Goal: Task Accomplishment & Management: Use online tool/utility

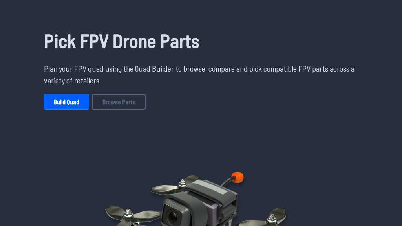
scroll to position [48, 0]
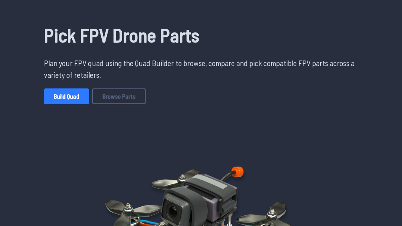
click at [72, 99] on link "Build Quad" at bounding box center [66, 96] width 45 height 16
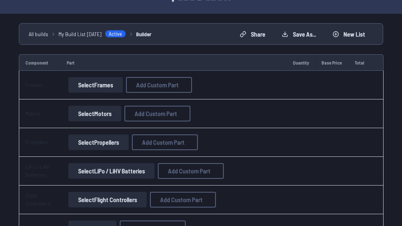
scroll to position [49, 0]
click at [97, 85] on button "Select Frames" at bounding box center [95, 85] width 55 height 16
click at [89, 86] on button "Select Frames" at bounding box center [95, 85] width 55 height 16
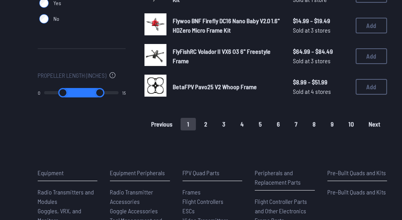
scroll to position [577, 0]
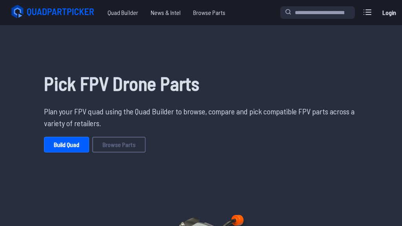
click at [79, 141] on link "Build Quad" at bounding box center [66, 145] width 45 height 16
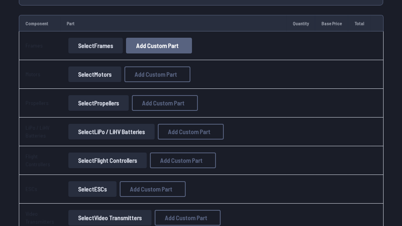
scroll to position [92, 0]
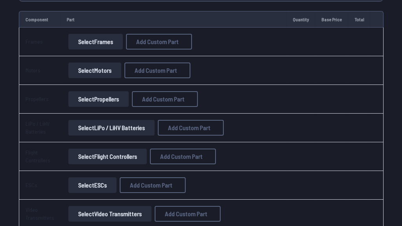
click at [111, 156] on button "Select Flight Controllers" at bounding box center [107, 156] width 79 height 16
click at [122, 132] on button "Select LiPo / LiHV Batteries" at bounding box center [111, 128] width 86 height 16
click at [102, 128] on button "Select LiPo / LiHV Batteries" at bounding box center [111, 128] width 86 height 16
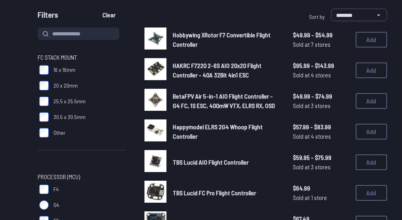
scroll to position [72, 0]
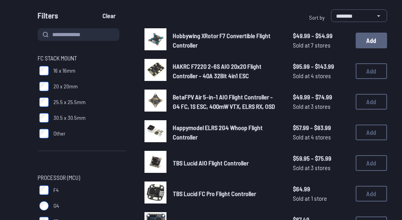
click at [370, 38] on button "Add" at bounding box center [371, 41] width 31 height 16
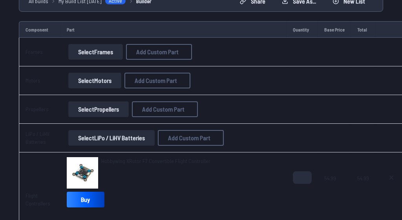
scroll to position [83, 0]
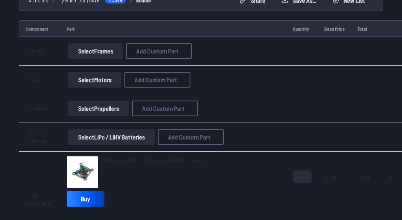
click at [101, 54] on button "Select Frames" at bounding box center [95, 51] width 55 height 16
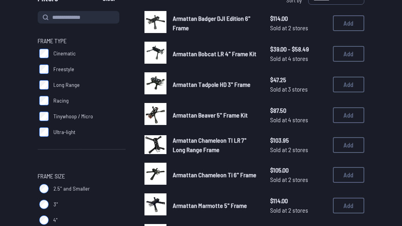
scroll to position [89, 0]
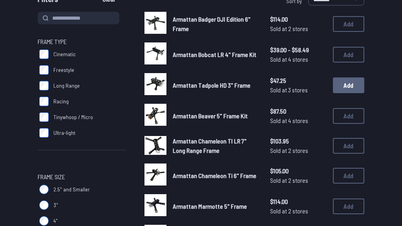
click at [351, 87] on button "Add" at bounding box center [348, 85] width 31 height 16
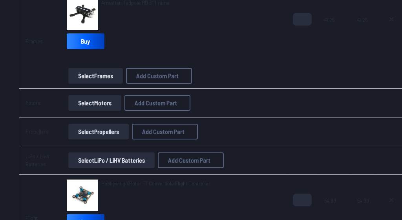
scroll to position [126, 0]
click at [106, 102] on button "Select Motors" at bounding box center [94, 103] width 53 height 16
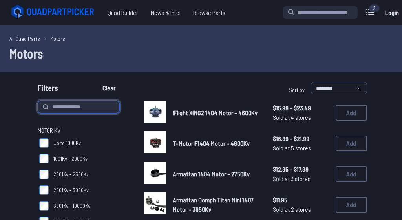
click at [106, 102] on input at bounding box center [79, 107] width 82 height 13
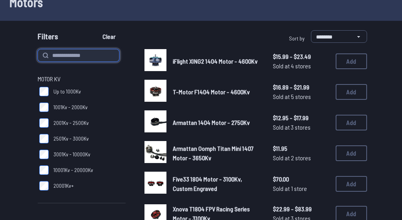
scroll to position [50, 0]
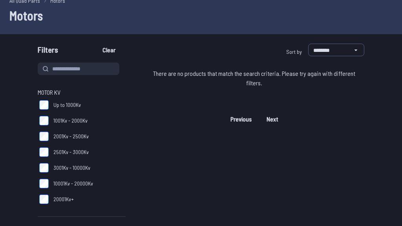
scroll to position [41, 0]
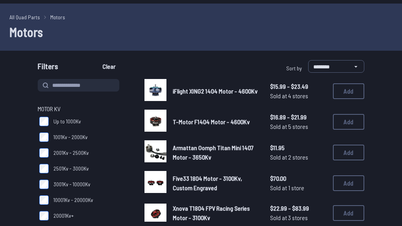
scroll to position [23, 0]
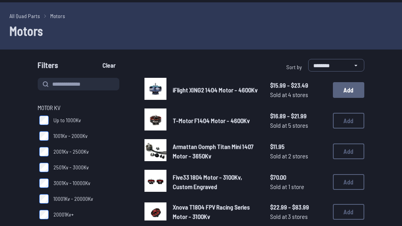
click at [346, 88] on button "Add" at bounding box center [348, 90] width 31 height 16
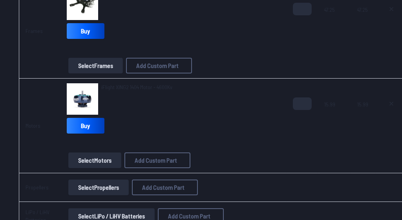
scroll to position [136, 0]
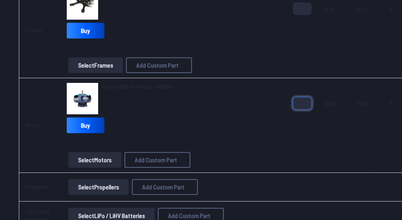
click at [304, 103] on input "*" at bounding box center [302, 103] width 19 height 13
click at [302, 99] on input "*" at bounding box center [302, 103] width 19 height 13
click at [302, 101] on input "*" at bounding box center [302, 103] width 19 height 13
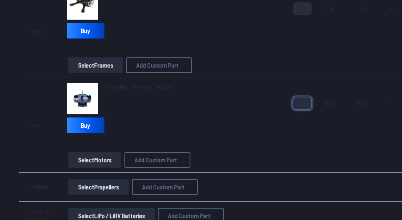
type input "*"
click at [302, 101] on input "*" at bounding box center [302, 103] width 19 height 13
click at [264, 73] on td "Armattan Tadpole HD 3" Frame Buy Select Frames Add Custom Part Add Custom Part …" at bounding box center [173, 31] width 226 height 95
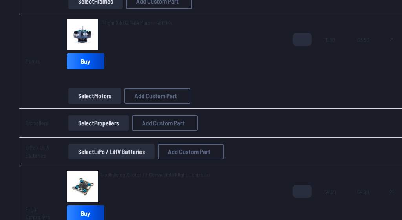
scroll to position [202, 0]
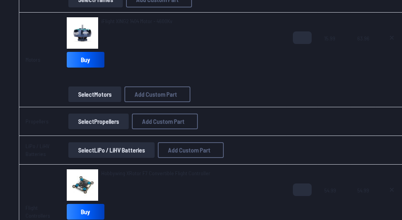
click at [112, 124] on button "Select Propellers" at bounding box center [98, 122] width 60 height 16
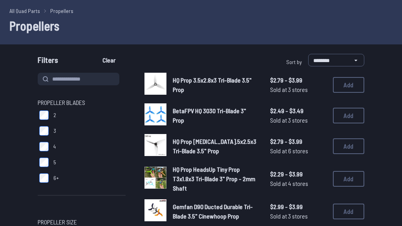
scroll to position [28, 0]
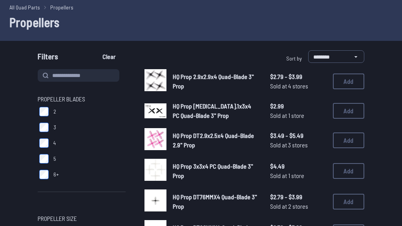
scroll to position [32, 0]
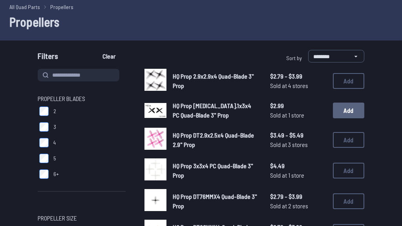
click at [352, 115] on button "Add" at bounding box center [348, 111] width 31 height 16
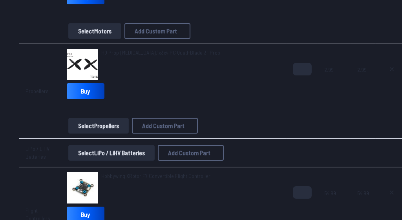
scroll to position [248, 2]
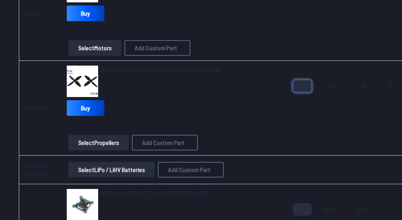
click at [300, 85] on input "*" at bounding box center [302, 86] width 19 height 13
type input "*"
click at [300, 85] on input "*" at bounding box center [302, 86] width 19 height 13
click at [244, 58] on td "iFlight XING2 1404 Motor - 4600Kv Buy Select Motors Add Custom Part Add Custom …" at bounding box center [173, 13] width 226 height 95
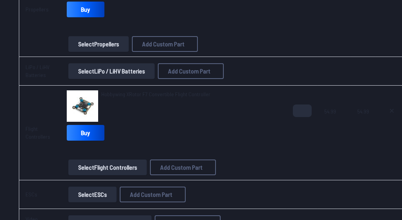
scroll to position [348, 2]
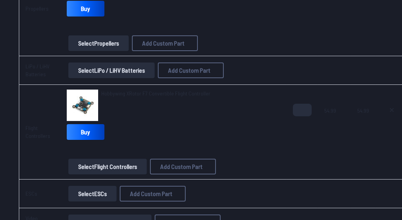
click at [118, 75] on button "Select LiPo / LiHV Batteries" at bounding box center [111, 70] width 86 height 16
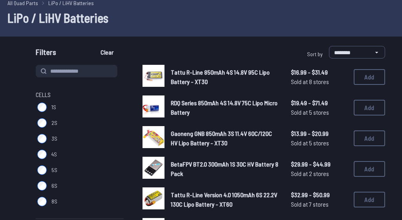
scroll to position [37, 2]
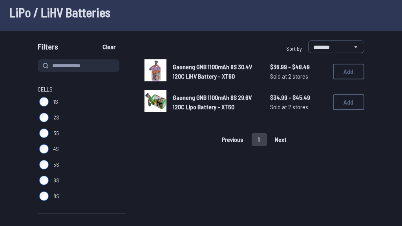
scroll to position [42, 0]
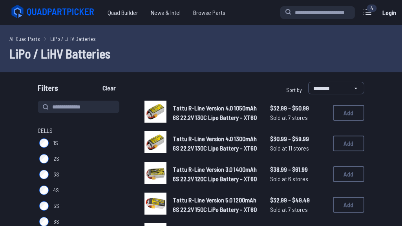
click at [44, 130] on span "Cells" at bounding box center [45, 130] width 15 height 9
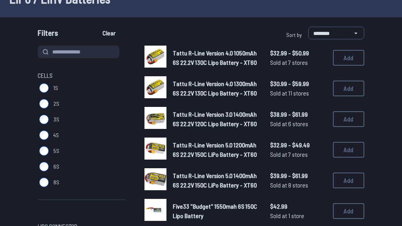
scroll to position [56, 0]
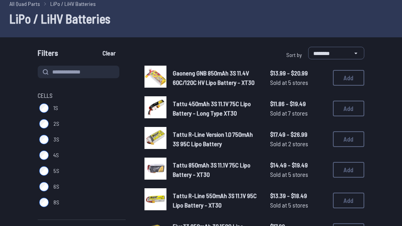
scroll to position [35, 0]
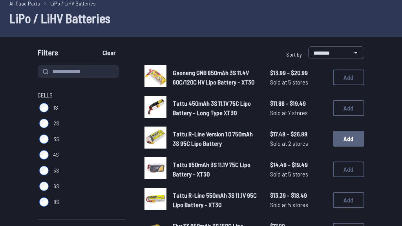
click at [352, 143] on button "Add" at bounding box center [348, 139] width 31 height 16
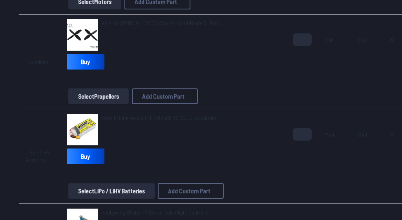
scroll to position [329, 0]
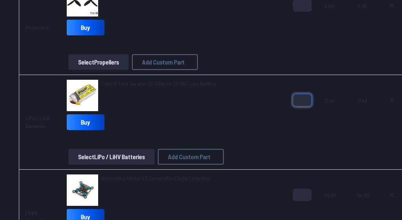
click at [301, 98] on input "*" at bounding box center [302, 100] width 19 height 13
type input "*"
click at [301, 98] on input "*" at bounding box center [302, 100] width 19 height 13
click at [244, 31] on div "HQ Prop T3.1x3x4 PC Quad-Blade 3" Prop Buy" at bounding box center [174, 11] width 214 height 53
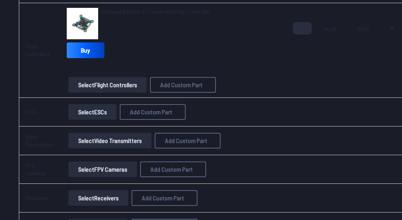
scroll to position [496, 0]
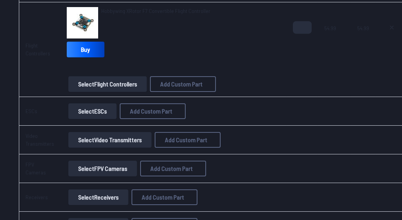
click at [95, 112] on button "Select ESCs" at bounding box center [92, 111] width 48 height 16
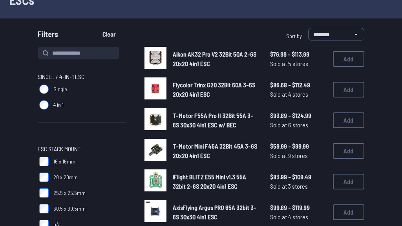
scroll to position [54, 0]
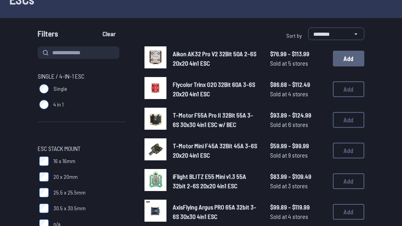
click at [348, 59] on button "Add" at bounding box center [348, 59] width 31 height 16
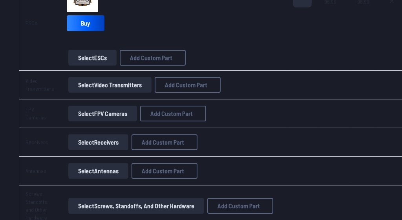
scroll to position [618, 0]
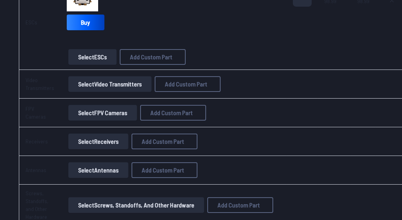
click at [106, 60] on button "Select ESCs" at bounding box center [92, 57] width 48 height 16
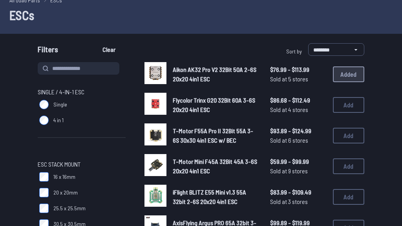
scroll to position [39, 0]
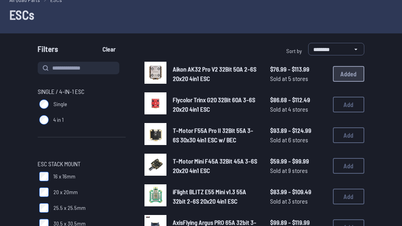
click at [355, 74] on div "Aikon AK32 Pro V2 32Bit 50A 2-6S 20x20 4in1 ESC $76.99 - $113.99 Sold at 5 stor…" at bounding box center [255, 74] width 220 height 24
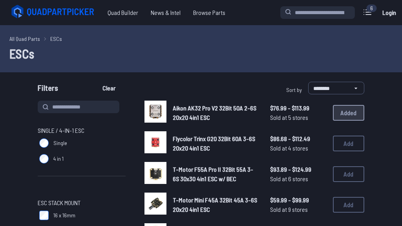
click at [196, 110] on span "Aikon AK32 Pro V2 32Bit 50A 2-6S 20x20 4in1 ESC" at bounding box center [215, 112] width 84 height 17
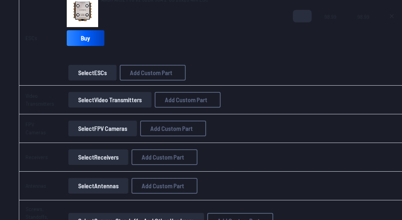
scroll to position [602, 0]
click at [112, 102] on button "Select Video Transmitters" at bounding box center [109, 100] width 83 height 16
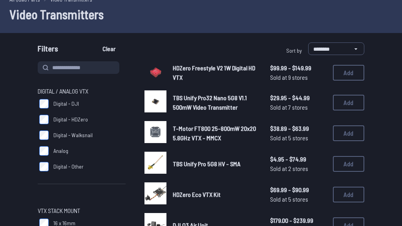
scroll to position [40, 0]
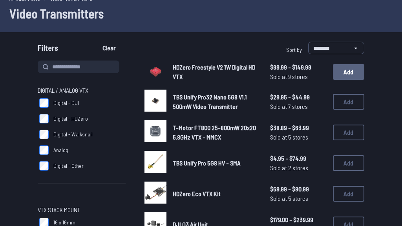
click at [354, 71] on button "Add" at bounding box center [348, 72] width 31 height 16
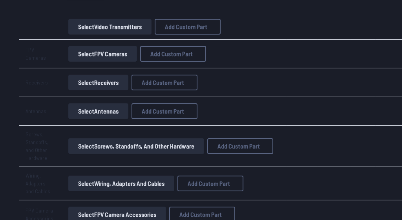
scroll to position [743, 0]
click at [107, 52] on button "Select FPV Cameras" at bounding box center [102, 54] width 69 height 16
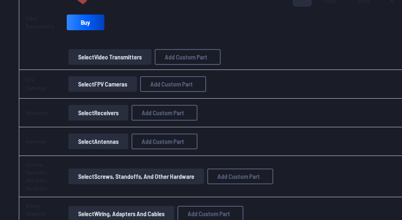
scroll to position [711, 0]
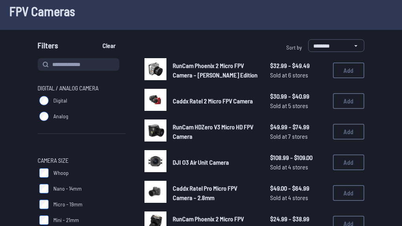
scroll to position [43, 0]
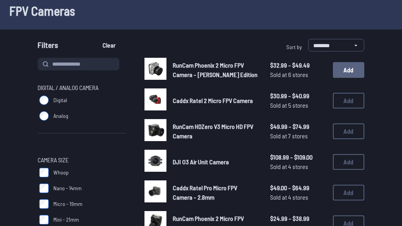
click at [349, 69] on button "Add" at bounding box center [348, 70] width 31 height 16
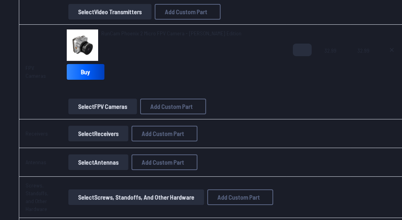
scroll to position [817, 0]
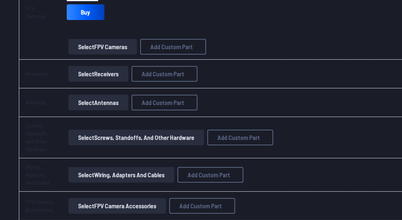
click at [97, 77] on button "Select Receivers" at bounding box center [98, 74] width 60 height 16
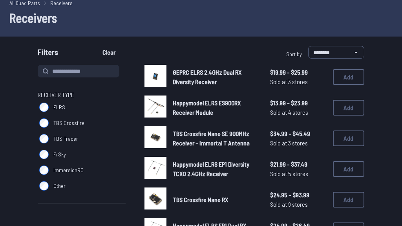
scroll to position [36, 0]
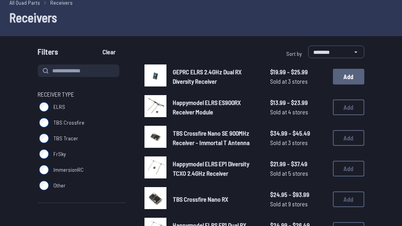
click at [349, 75] on button "Add" at bounding box center [348, 77] width 31 height 16
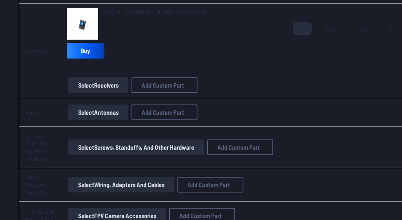
scroll to position [873, 0]
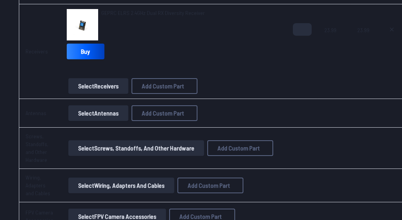
click at [104, 115] on button "Select Antennas" at bounding box center [98, 113] width 60 height 16
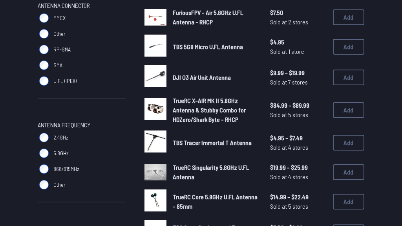
scroll to position [125, 0]
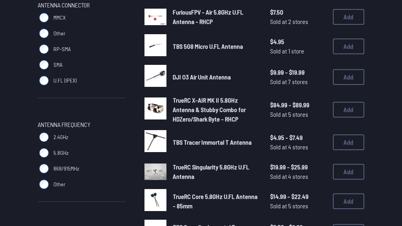
click at [159, 107] on img at bounding box center [156, 108] width 22 height 22
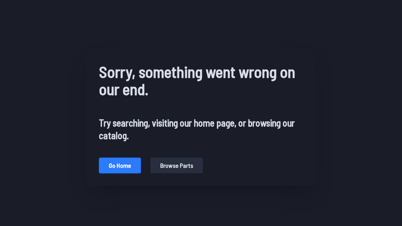
click at [122, 164] on button "Go home" at bounding box center [120, 165] width 42 height 16
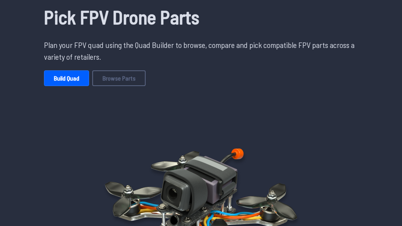
scroll to position [67, 0]
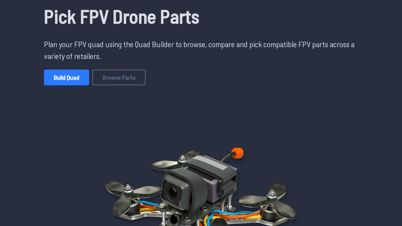
click at [64, 71] on link "Build Quad" at bounding box center [66, 78] width 45 height 16
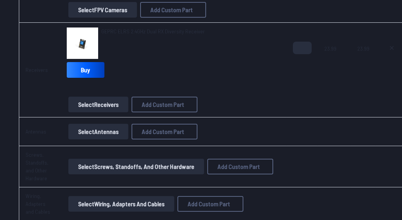
scroll to position [862, 0]
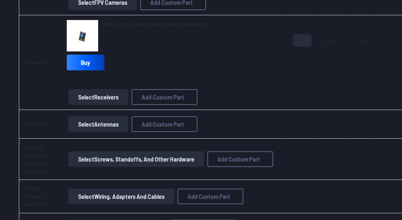
click at [84, 125] on button "Select Antennas" at bounding box center [98, 124] width 60 height 16
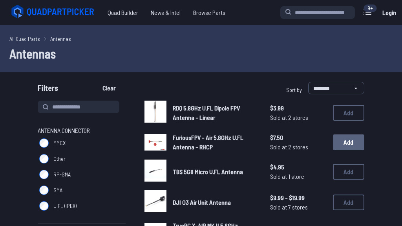
click at [353, 141] on button "Add" at bounding box center [348, 142] width 31 height 16
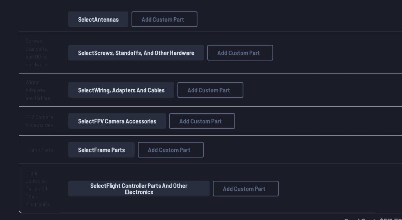
scroll to position [1034, 0]
click at [119, 123] on button "Select FPV Camera Accessories" at bounding box center [117, 121] width 98 height 16
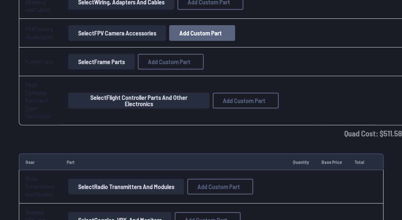
scroll to position [1123, 0]
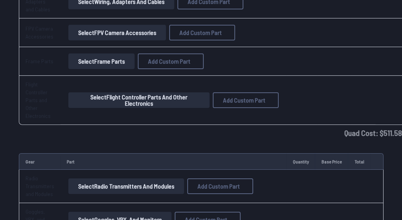
click at [121, 97] on button "Select Flight Controller Parts and Other Electronics" at bounding box center [138, 100] width 141 height 16
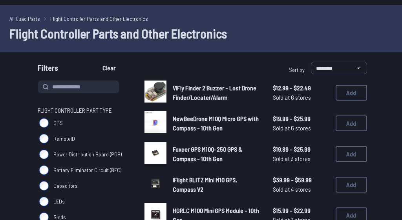
scroll to position [19, 0]
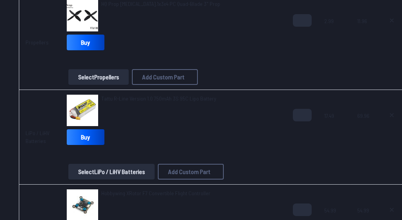
scroll to position [308, 0]
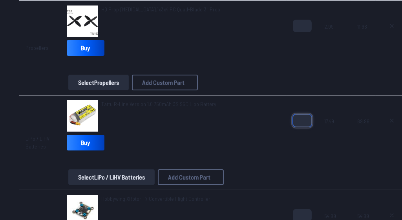
click at [302, 121] on input "*" at bounding box center [302, 120] width 19 height 13
type input "*"
click at [302, 121] on input "*" at bounding box center [302, 120] width 19 height 13
click at [239, 129] on div "Tattu R-Line Version 1.0 750mAh 3S 95C Lipo Battery" at bounding box center [174, 115] width 214 height 31
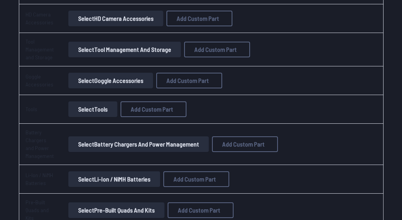
scroll to position [1515, 0]
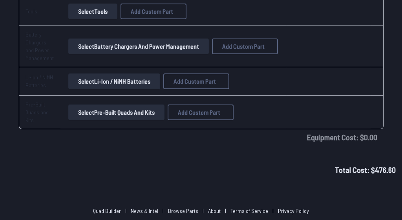
click at [147, 105] on button "Select Pre-Built Quads and Kits" at bounding box center [116, 112] width 96 height 16
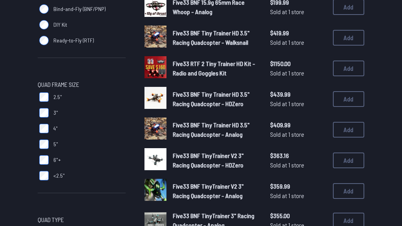
scroll to position [134, 0]
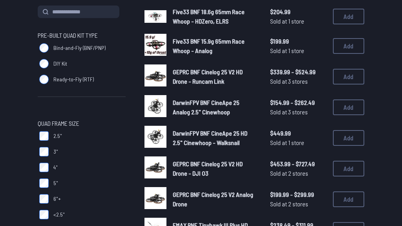
scroll to position [74, 0]
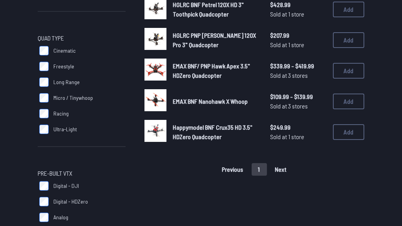
scroll to position [322, 0]
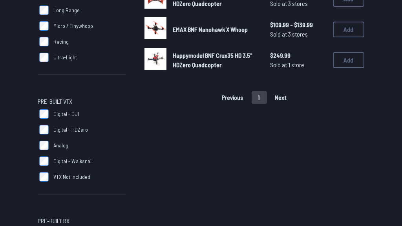
scroll to position [396, 0]
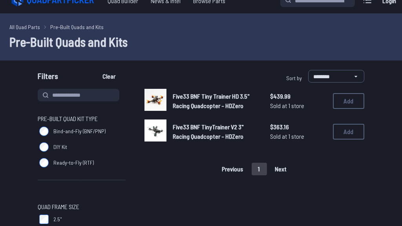
scroll to position [11, 0]
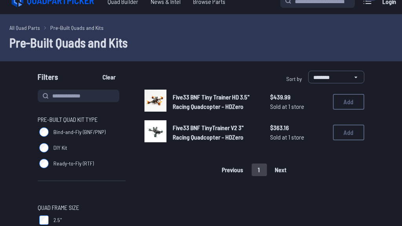
click at [159, 127] on img at bounding box center [156, 131] width 22 height 22
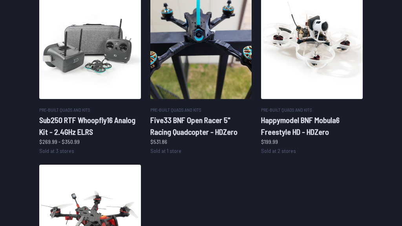
scroll to position [683, 0]
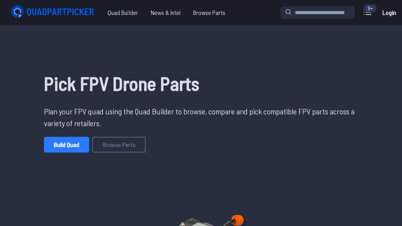
click at [77, 146] on link "Build Quad" at bounding box center [66, 145] width 45 height 16
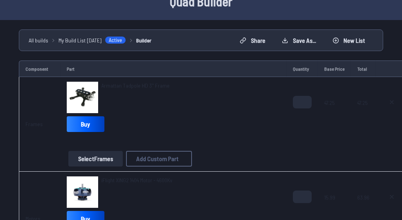
scroll to position [42, 0]
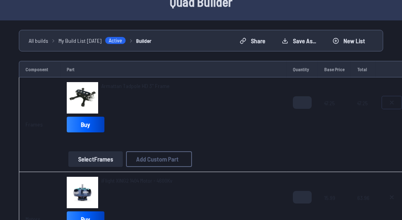
click at [389, 100] on icon at bounding box center [392, 102] width 6 height 6
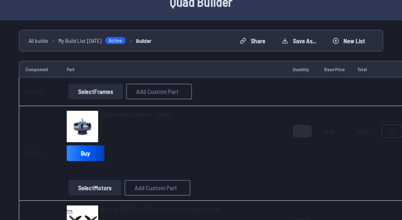
click at [393, 130] on button at bounding box center [392, 131] width 20 height 13
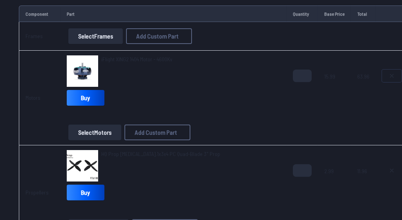
scroll to position [98, 0]
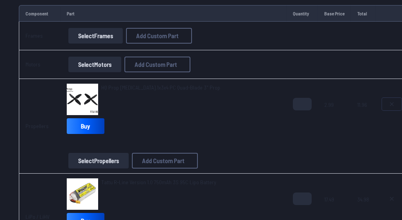
click at [389, 104] on icon at bounding box center [392, 104] width 6 height 6
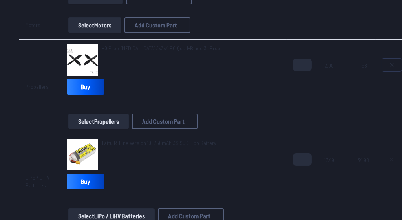
scroll to position [159, 0]
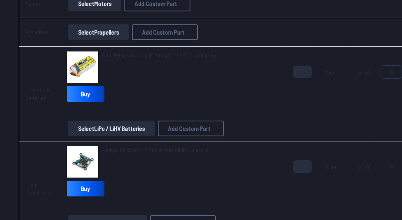
click at [389, 69] on icon at bounding box center [392, 72] width 6 height 6
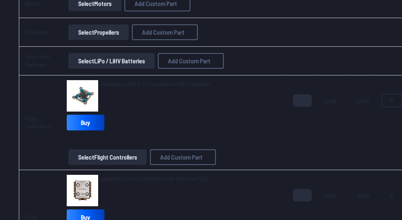
click at [391, 99] on icon at bounding box center [392, 100] width 6 height 6
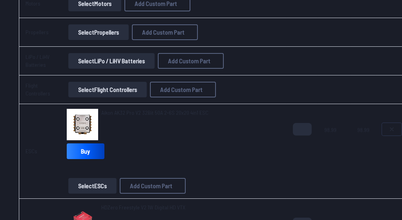
click at [389, 127] on icon at bounding box center [392, 129] width 6 height 6
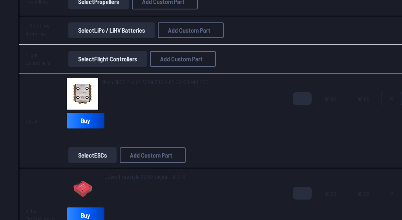
scroll to position [196, 0]
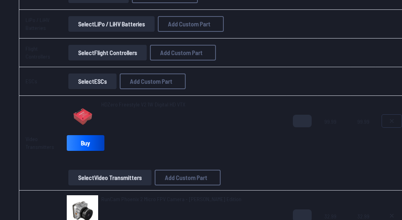
click at [390, 120] on icon at bounding box center [391, 120] width 3 height 3
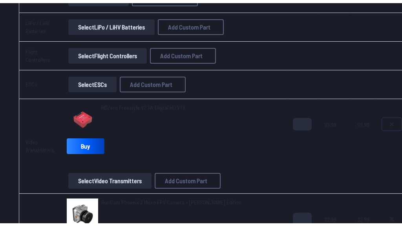
scroll to position [275, 0]
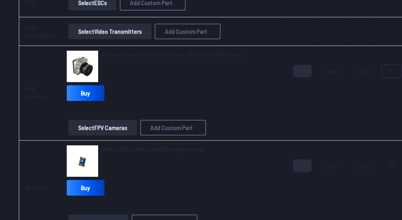
click at [390, 73] on icon at bounding box center [392, 71] width 6 height 6
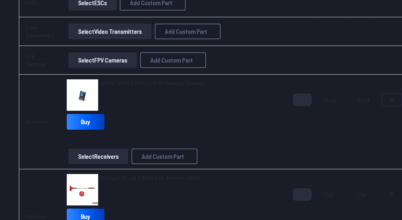
click at [389, 97] on icon at bounding box center [392, 100] width 6 height 6
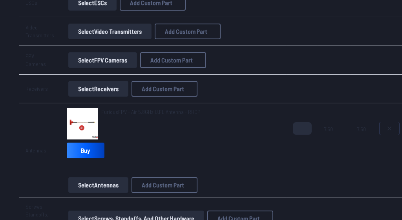
click at [392, 128] on button at bounding box center [390, 128] width 20 height 13
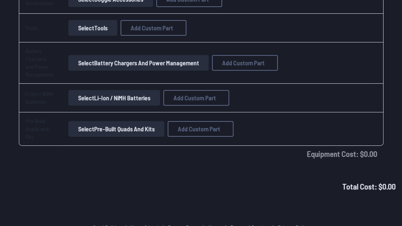
scroll to position [855, 0]
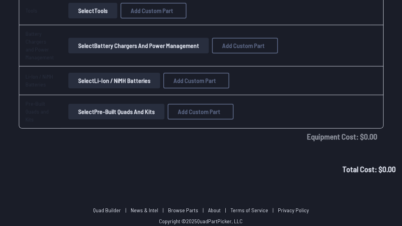
click at [139, 105] on button "Select Pre-Built Quads and Kits" at bounding box center [116, 112] width 96 height 16
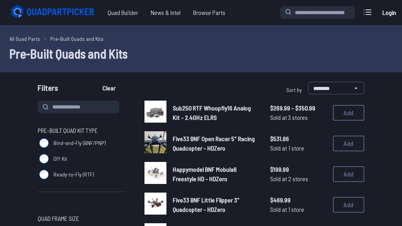
click at [190, 108] on span "Sub250 RTF Whoopfly16 Analog Kit - 2.4GHz ELRS" at bounding box center [212, 112] width 78 height 17
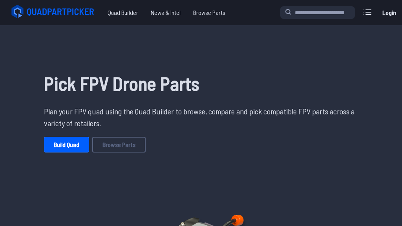
click at [389, 11] on link "Login" at bounding box center [389, 13] width 19 height 16
click at [76, 145] on link "Build Quad" at bounding box center [66, 145] width 45 height 16
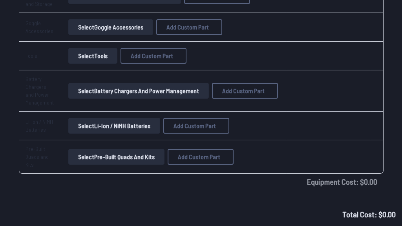
scroll to position [855, 0]
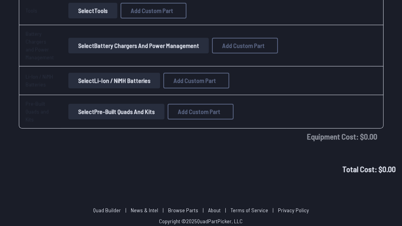
click at [129, 104] on button "Select Pre-Built Quads and Kits" at bounding box center [116, 112] width 96 height 16
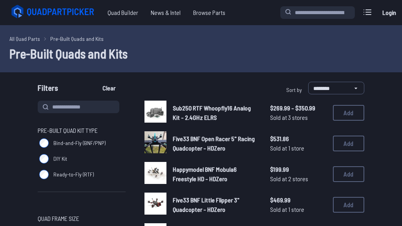
click at [157, 112] on img at bounding box center [156, 112] width 22 height 22
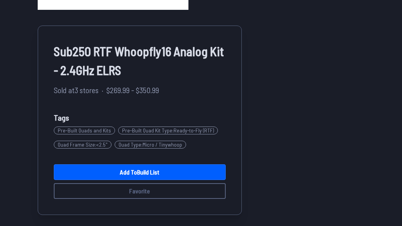
scroll to position [205, 0]
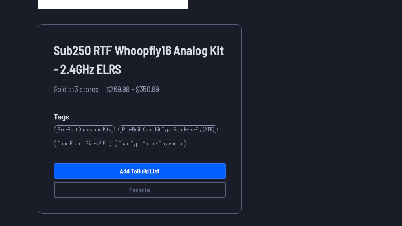
click at [151, 143] on span "Quad Type : Micro / Tinywhoop" at bounding box center [150, 143] width 71 height 8
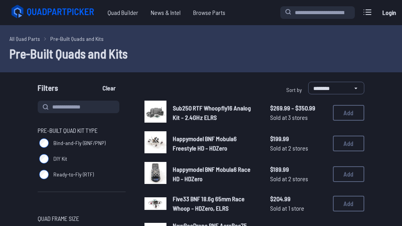
click at [165, 121] on img at bounding box center [156, 112] width 22 height 22
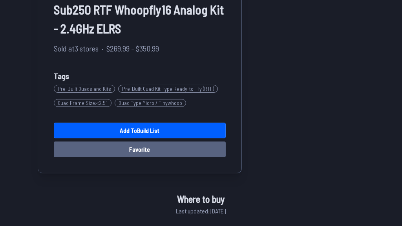
scroll to position [246, 0]
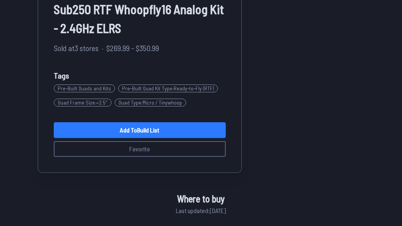
click at [170, 134] on link "Add to Build List" at bounding box center [140, 130] width 172 height 16
